Goal: Complete application form: Complete application form

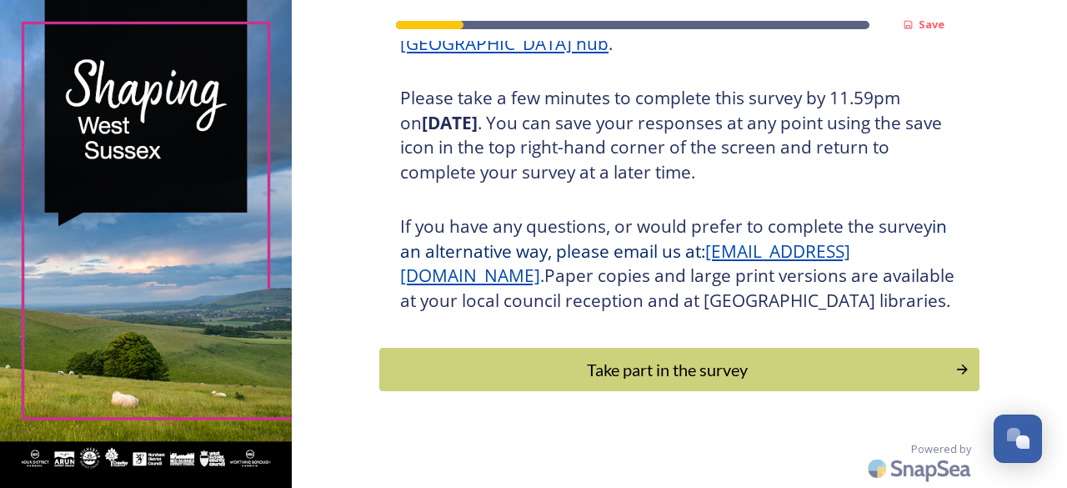
scroll to position [312, 0]
click at [619, 372] on div "Take part in the survey" at bounding box center [667, 369] width 564 height 25
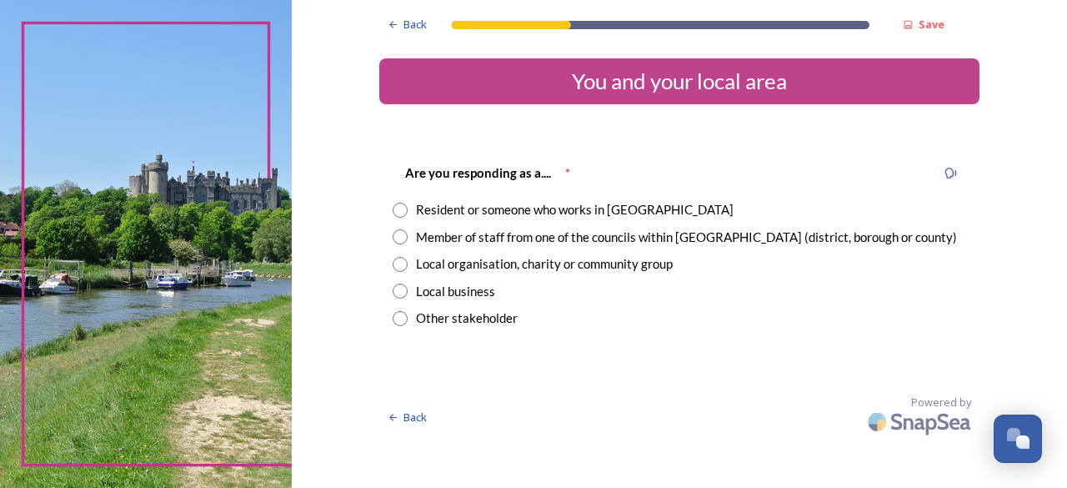
click at [397, 208] on input "radio" at bounding box center [400, 210] width 15 height 15
radio input "true"
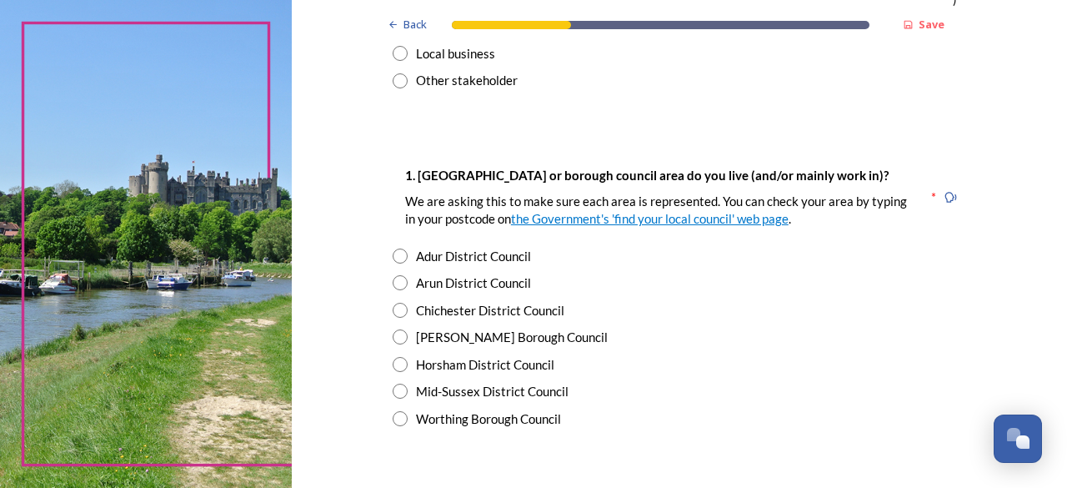
scroll to position [334, 0]
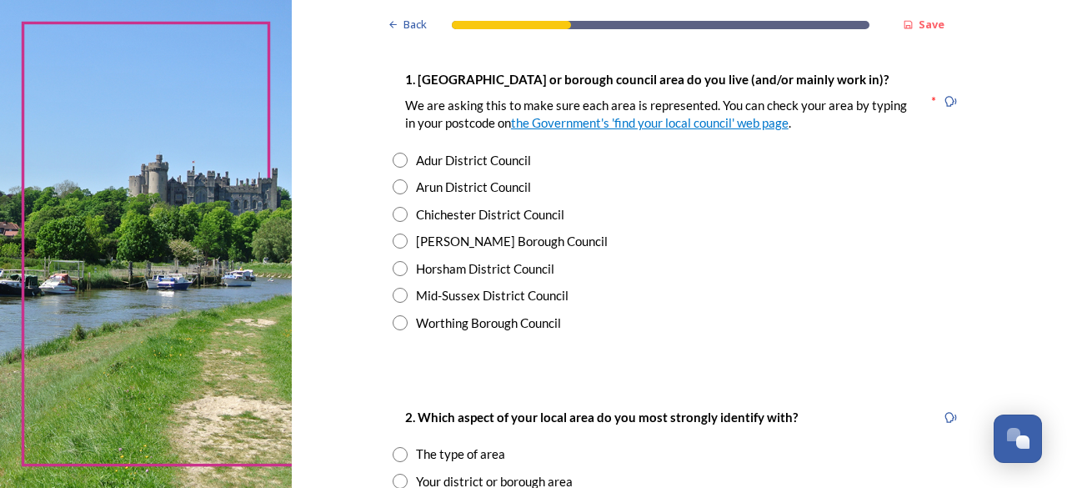
click at [397, 265] on input "radio" at bounding box center [400, 268] width 15 height 15
radio input "true"
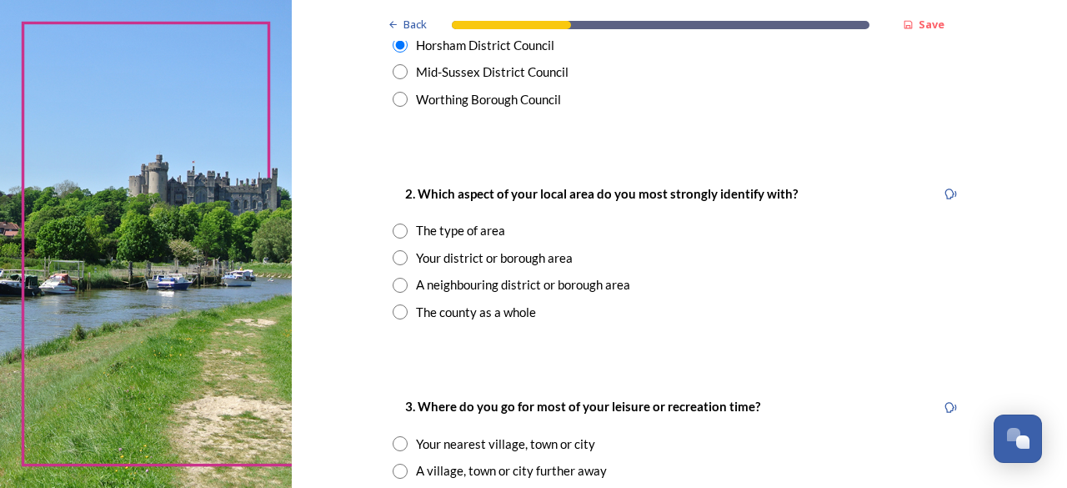
scroll to position [584, 0]
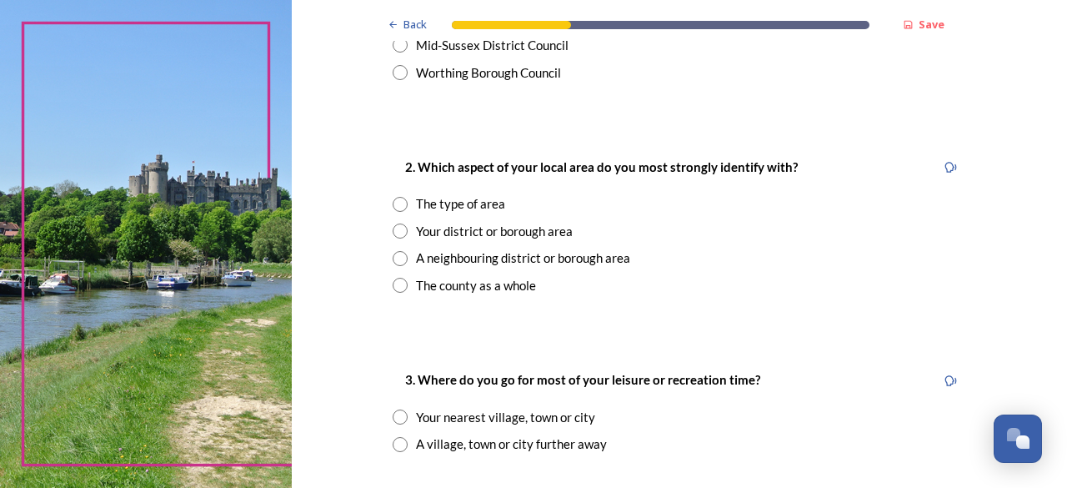
click at [394, 202] on input "radio" at bounding box center [400, 204] width 15 height 15
radio input "true"
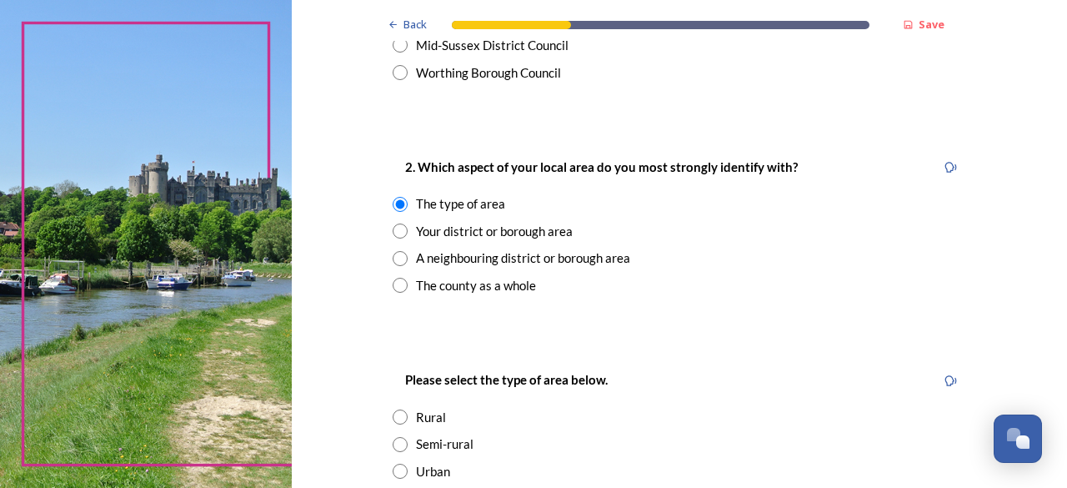
click at [395, 418] on input "radio" at bounding box center [400, 416] width 15 height 15
radio input "true"
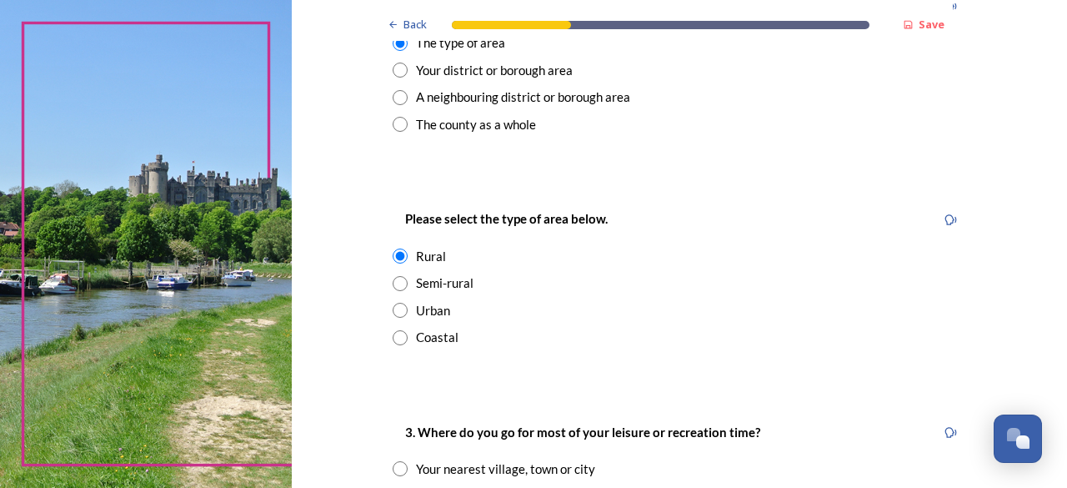
scroll to position [750, 0]
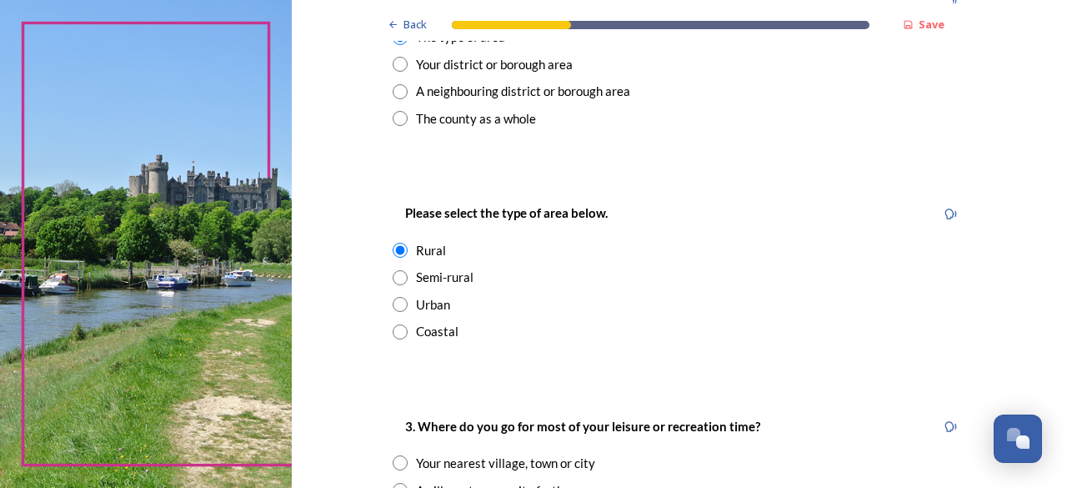
click at [394, 273] on input "radio" at bounding box center [400, 277] width 15 height 15
radio input "true"
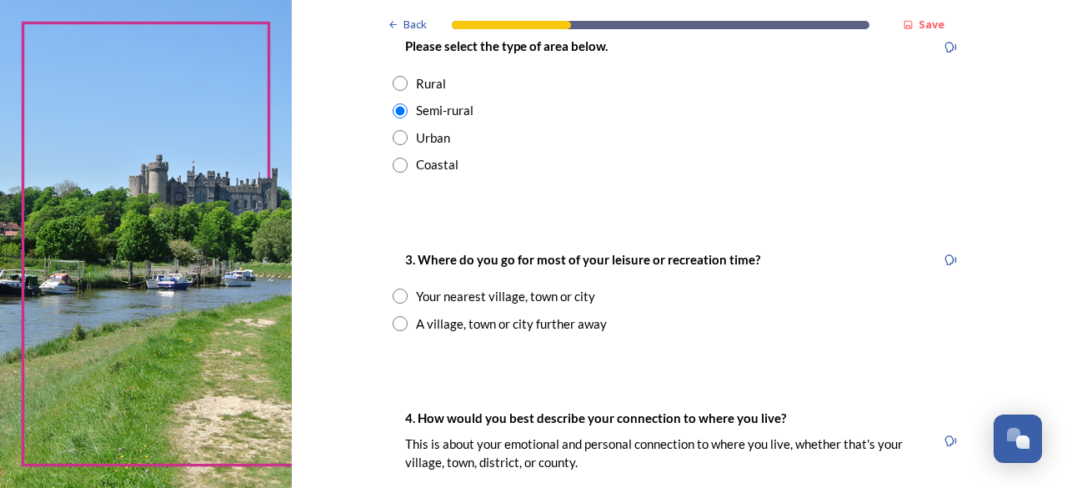
click at [393, 294] on input "radio" at bounding box center [400, 296] width 15 height 15
radio input "true"
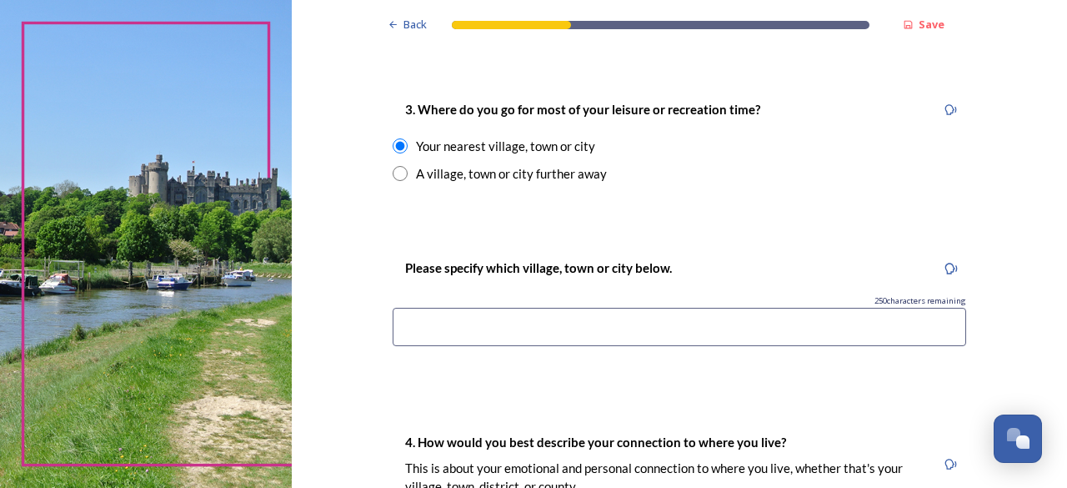
scroll to position [1084, 0]
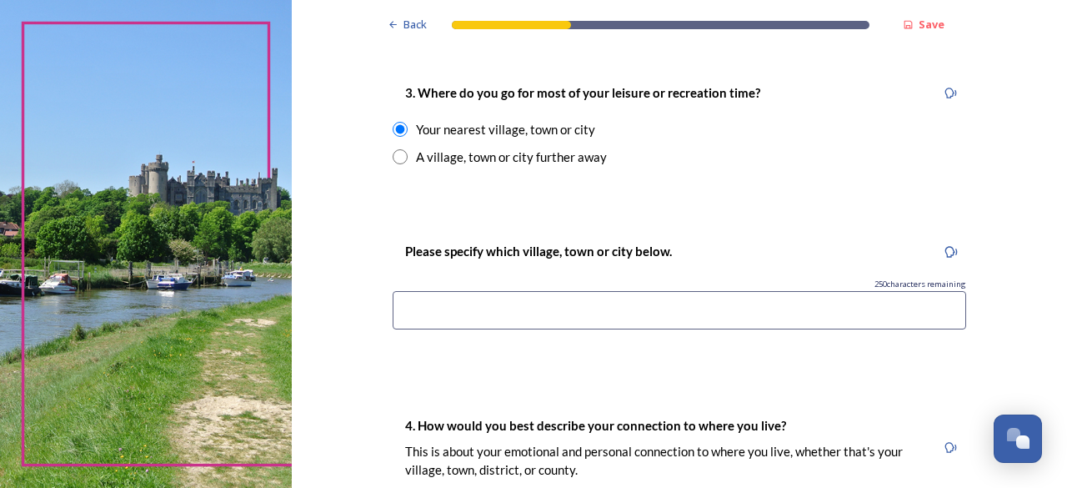
click at [437, 314] on input at bounding box center [680, 310] width 574 height 38
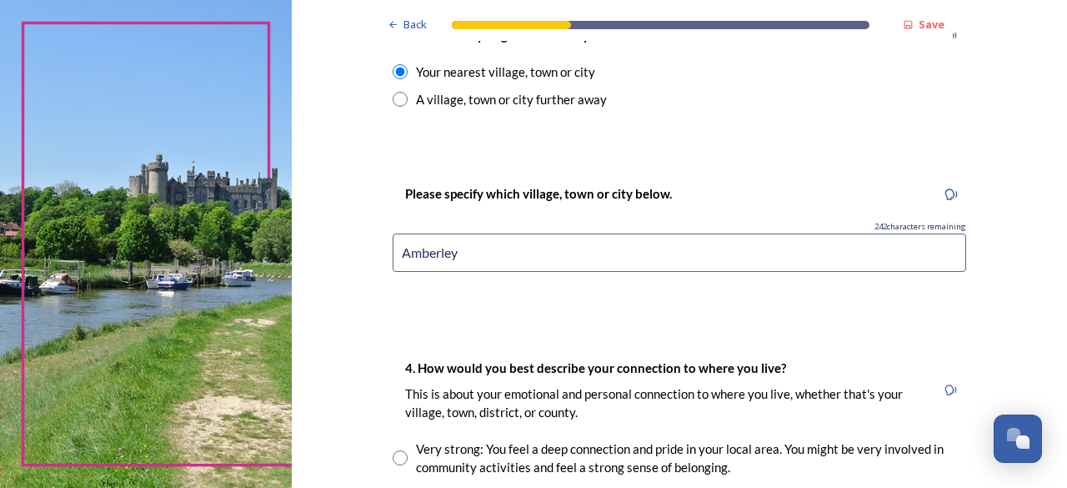
scroll to position [1167, 0]
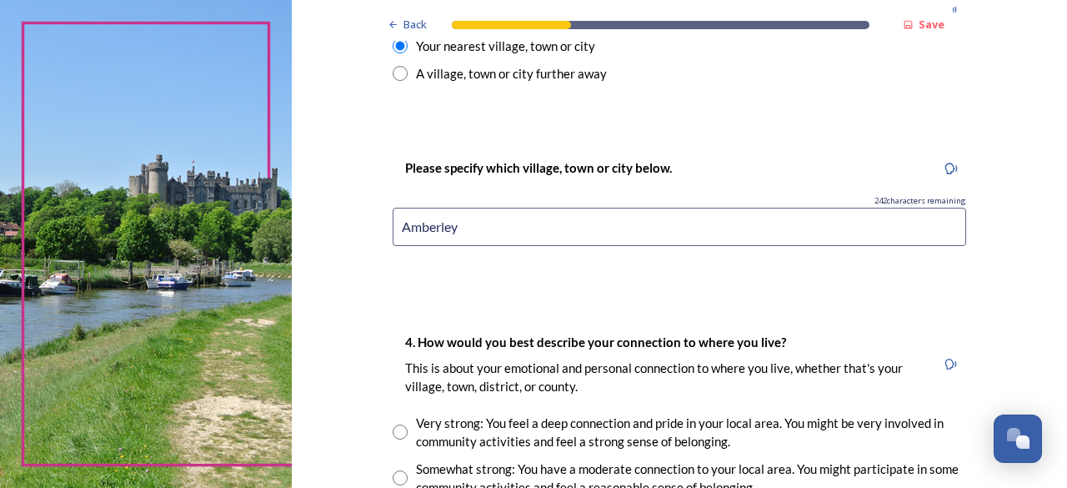
type input "Amberley"
